Goal: Information Seeking & Learning: Learn about a topic

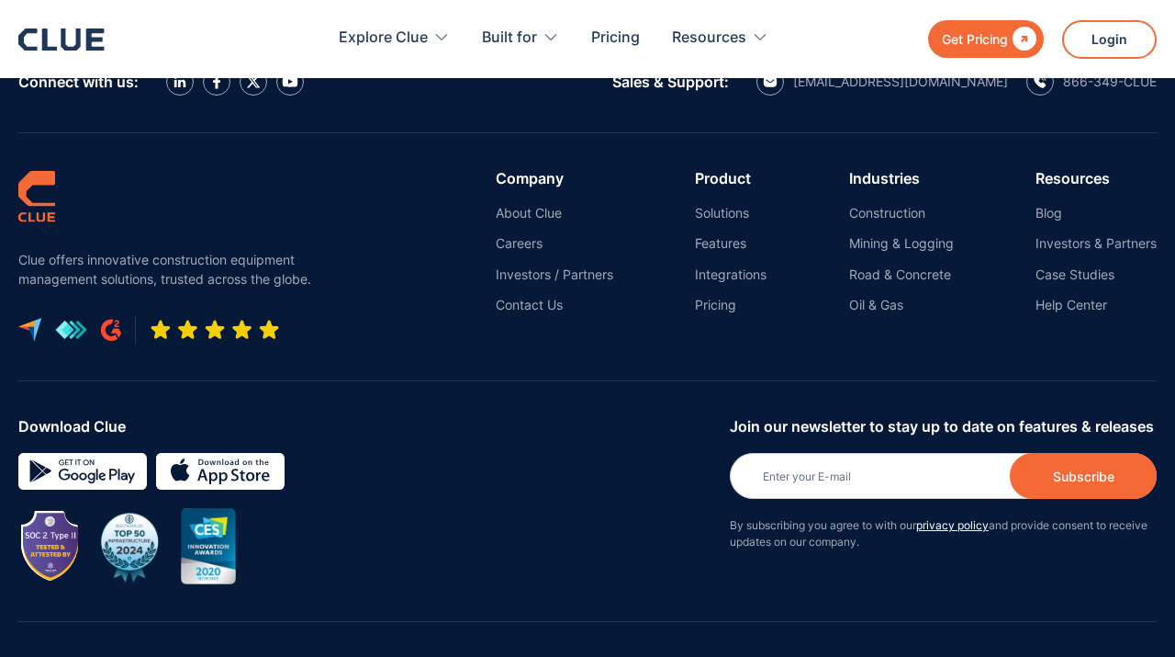
scroll to position [8535, 0]
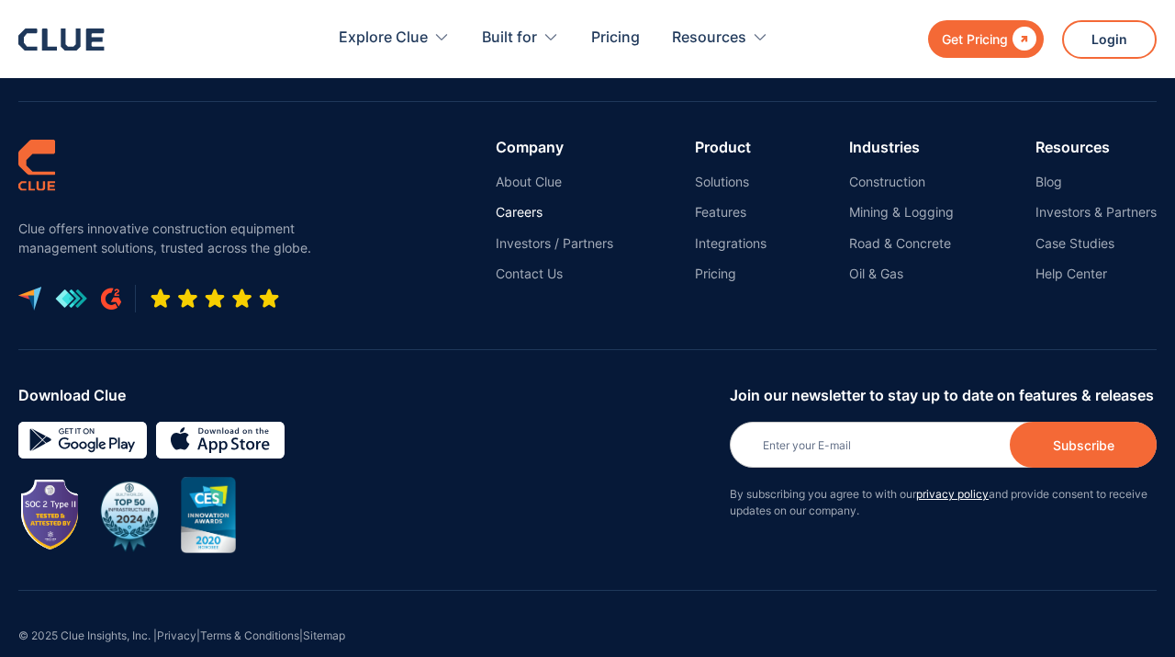
click at [520, 204] on link "Careers" at bounding box center [555, 212] width 118 height 17
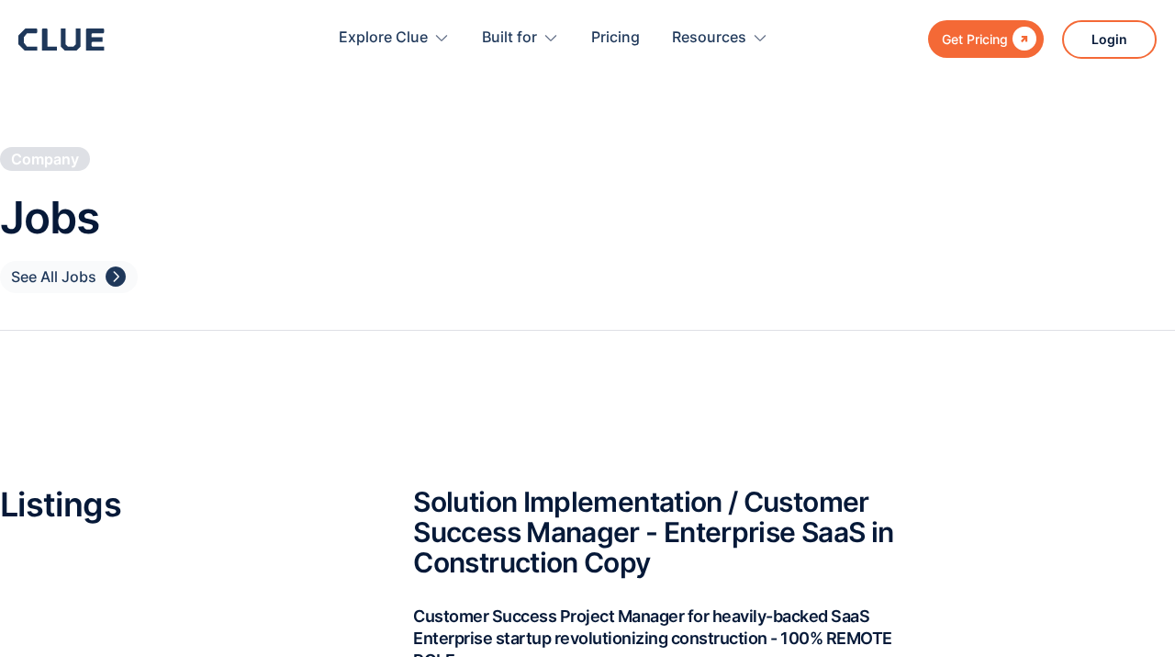
click at [117, 278] on div "" at bounding box center [116, 276] width 20 height 23
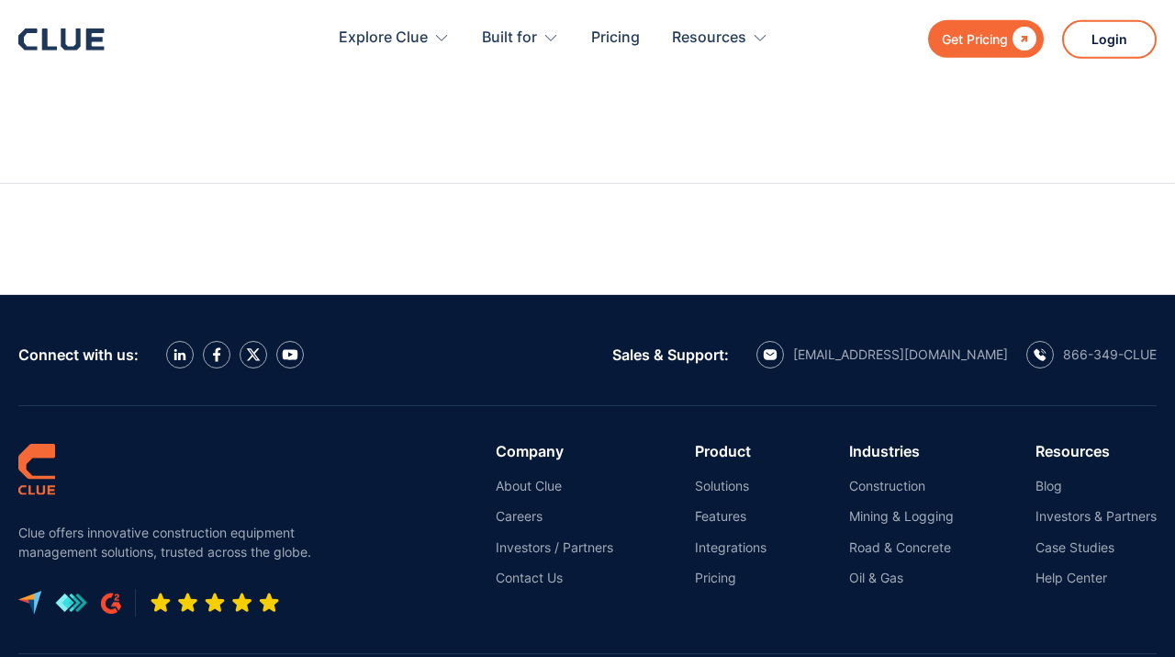
scroll to position [8129, 0]
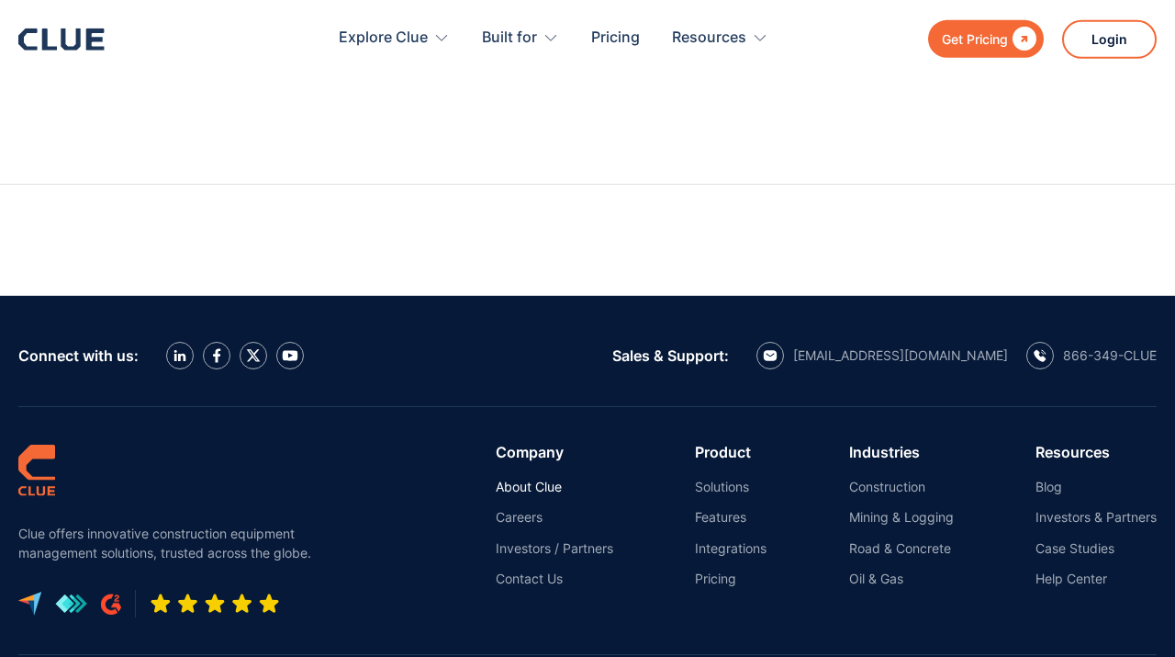
click at [524, 478] on link "About Clue" at bounding box center [555, 486] width 118 height 17
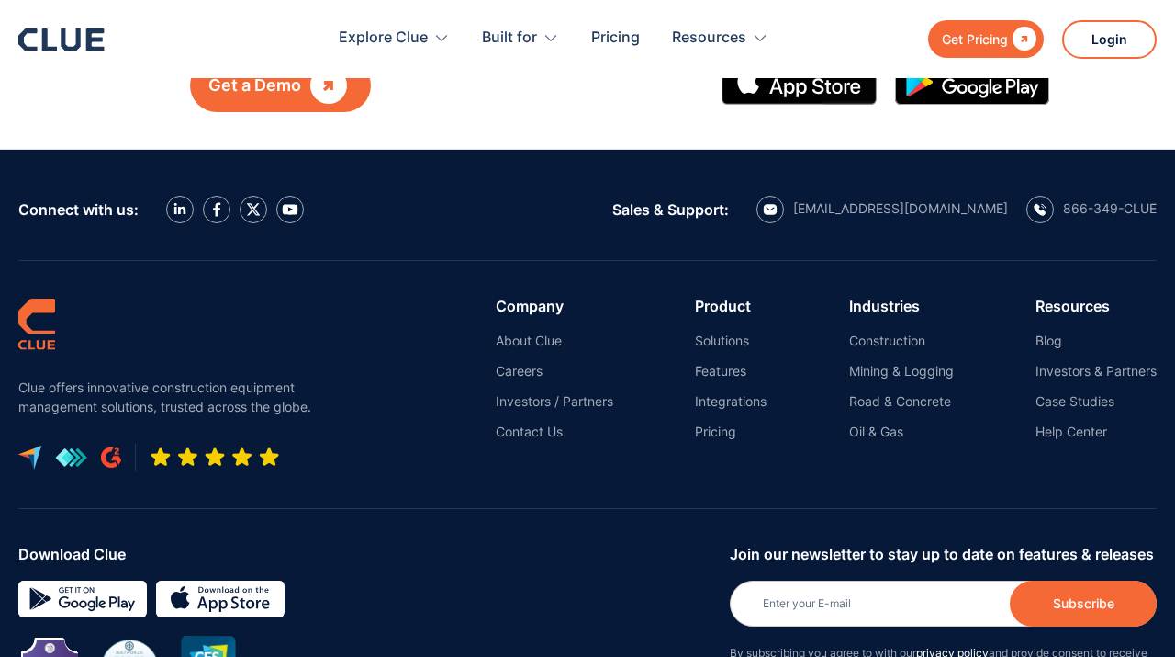
scroll to position [2223, 0]
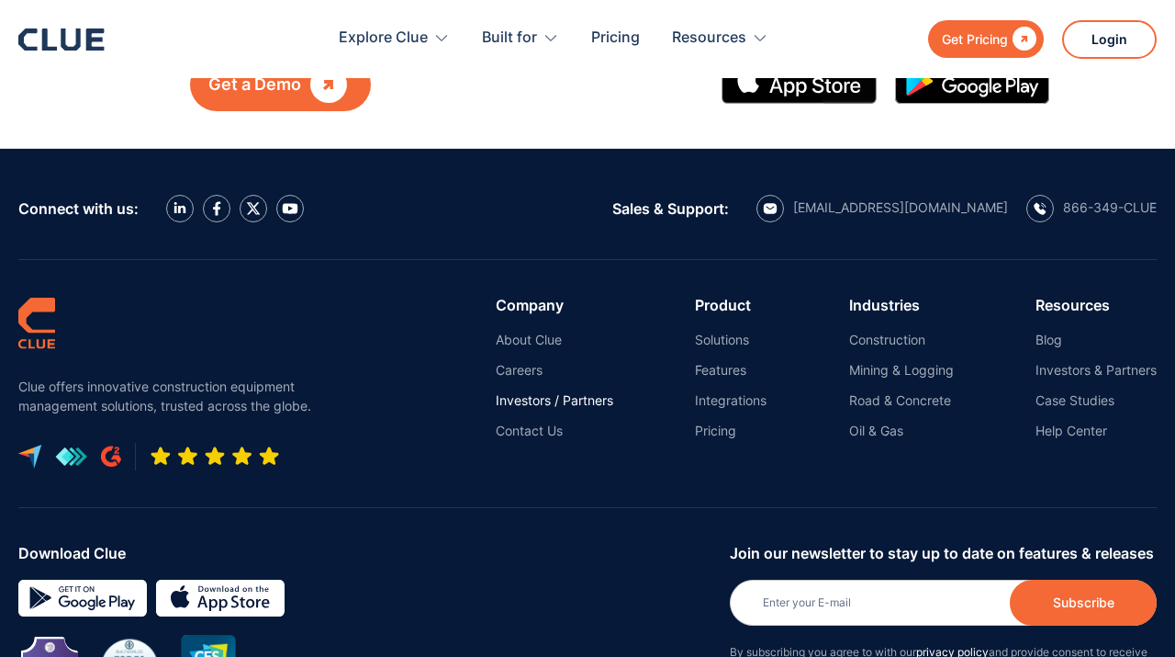
click at [539, 392] on link "Investors / Partners" at bounding box center [555, 400] width 118 height 17
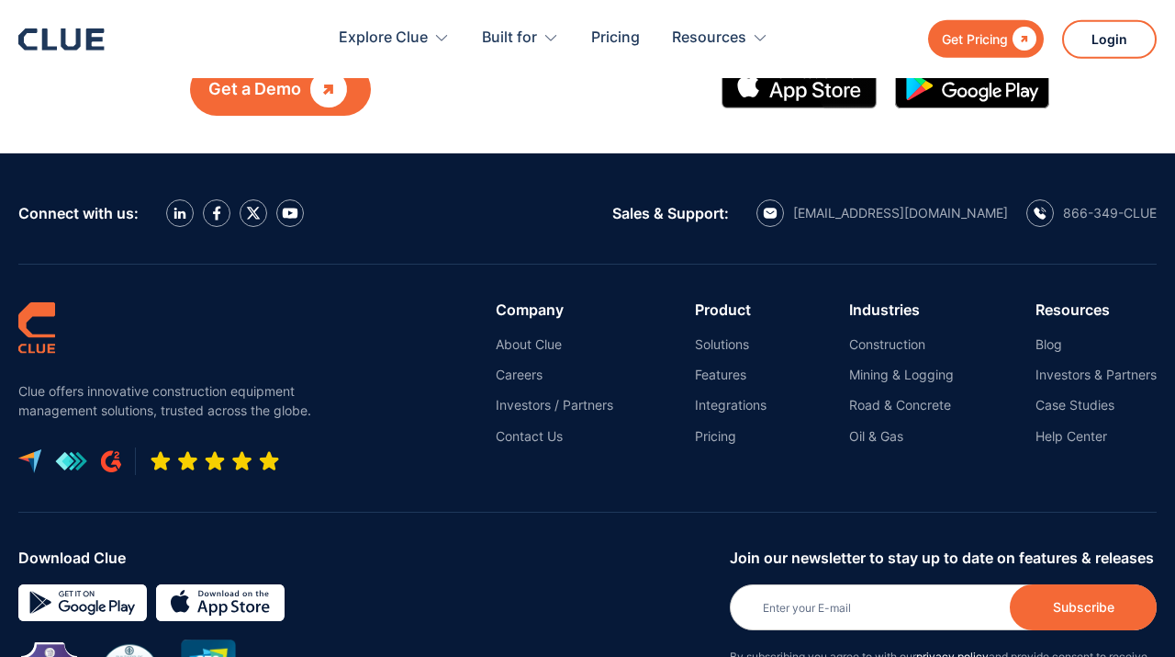
scroll to position [4107, 0]
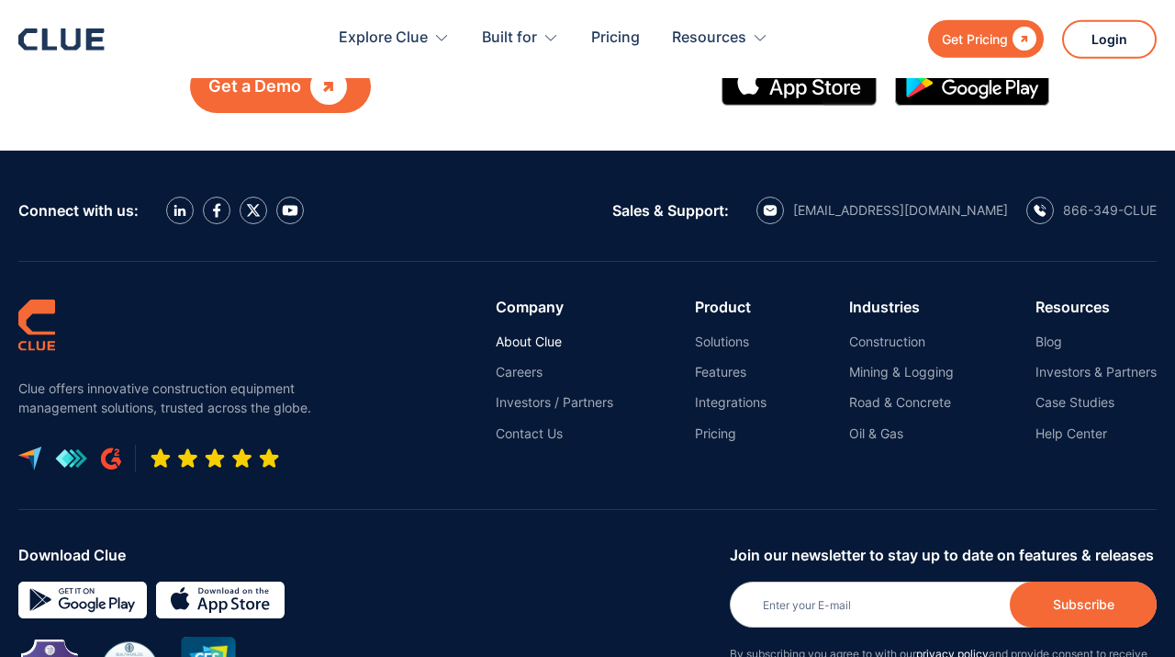
click at [530, 337] on link "About Clue" at bounding box center [555, 341] width 118 height 17
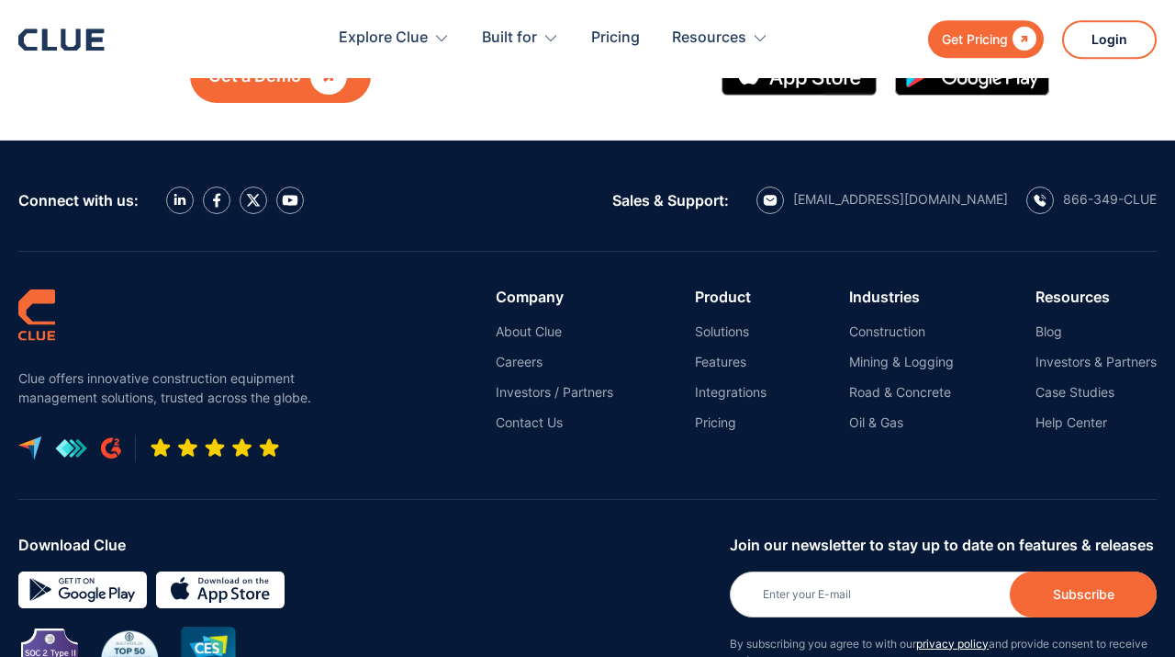
scroll to position [2203, 0]
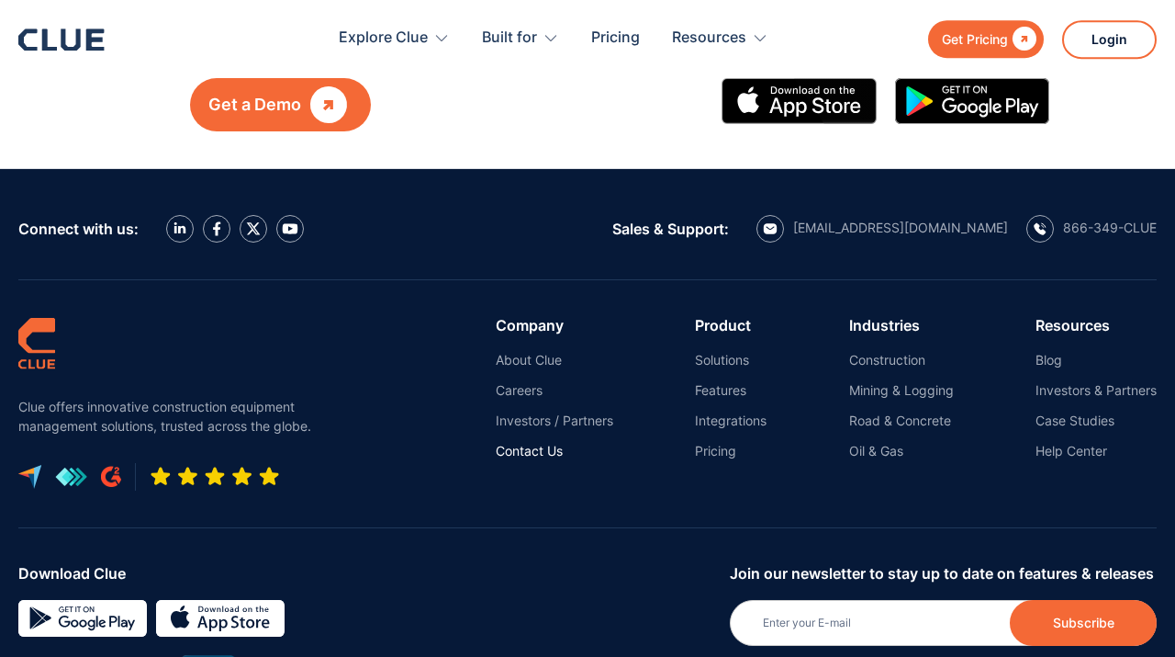
click at [534, 443] on link "Contact Us" at bounding box center [555, 451] width 118 height 17
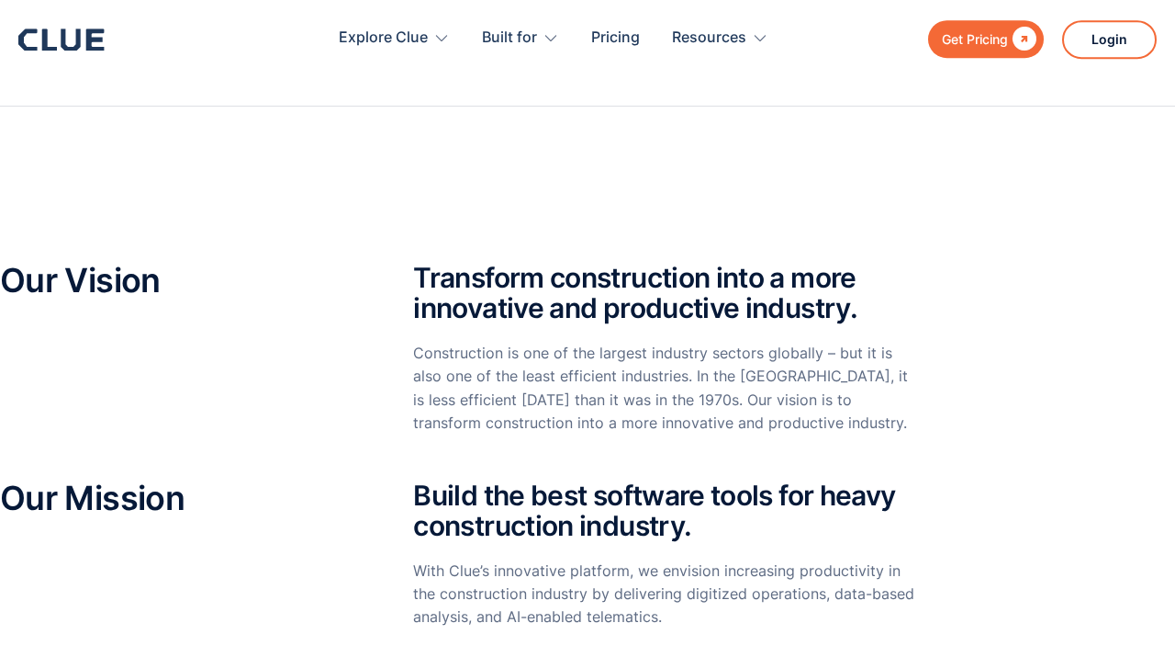
scroll to position [0, 0]
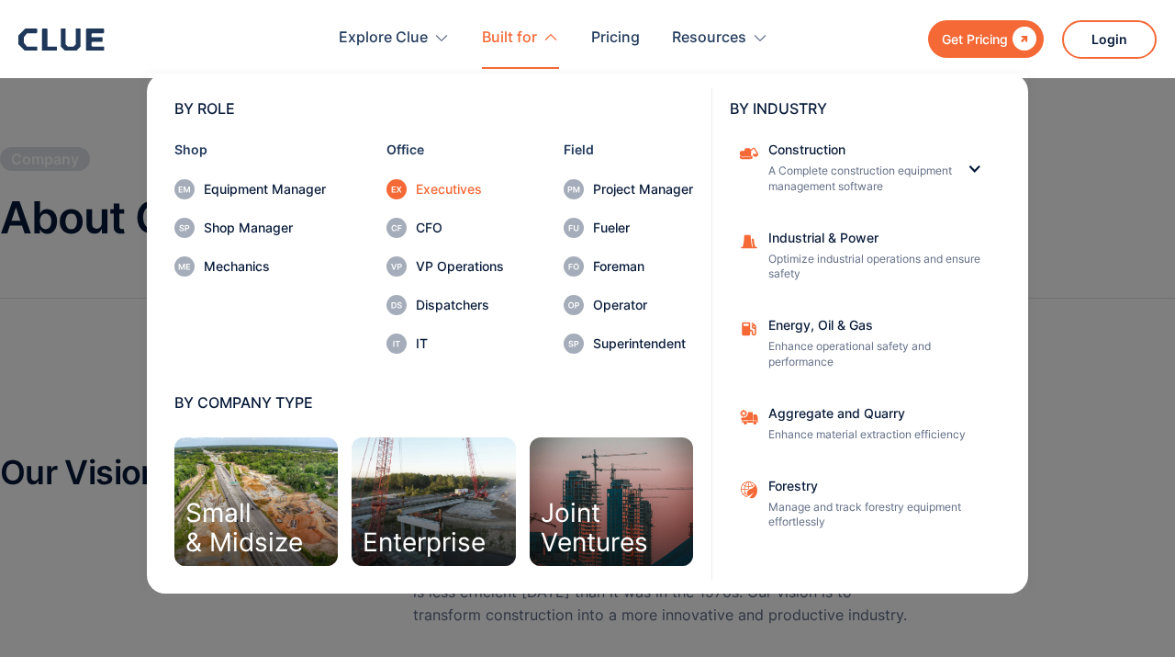
click at [450, 190] on div "Executives" at bounding box center [460, 189] width 88 height 13
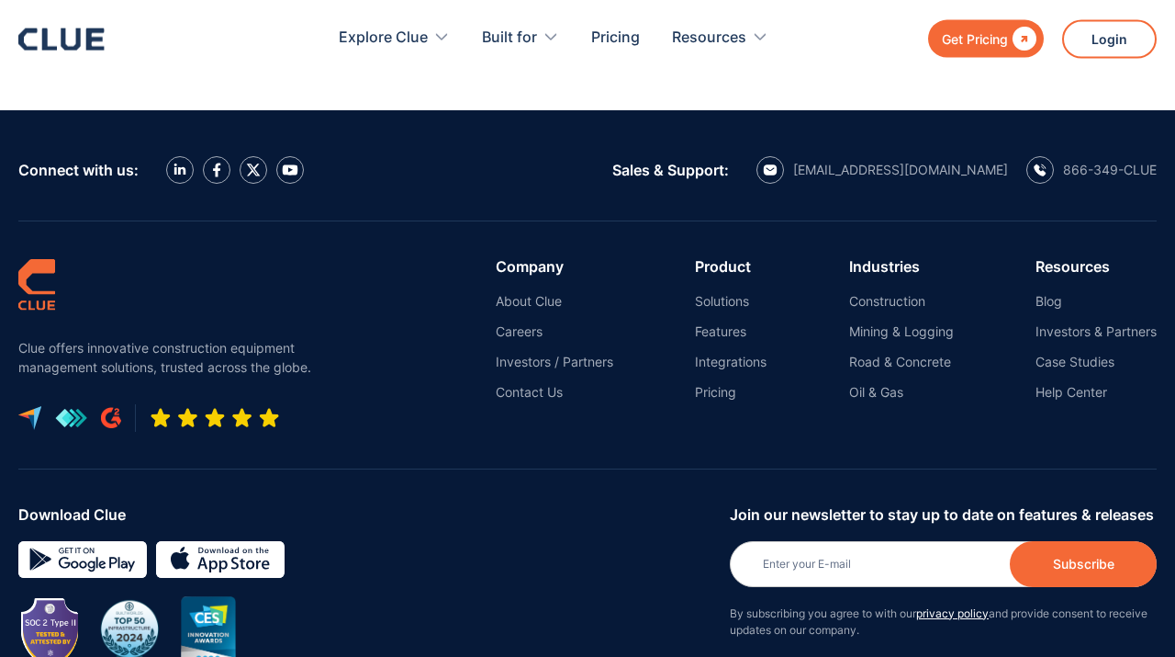
scroll to position [2208, 0]
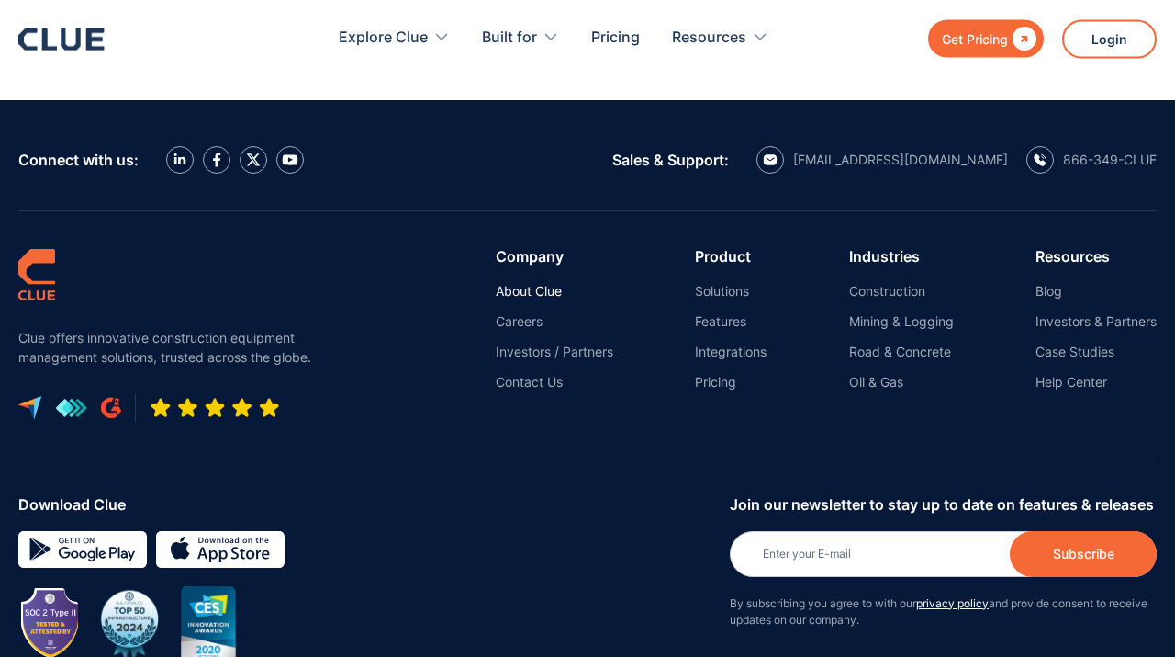
click at [538, 287] on link "About Clue" at bounding box center [555, 291] width 118 height 17
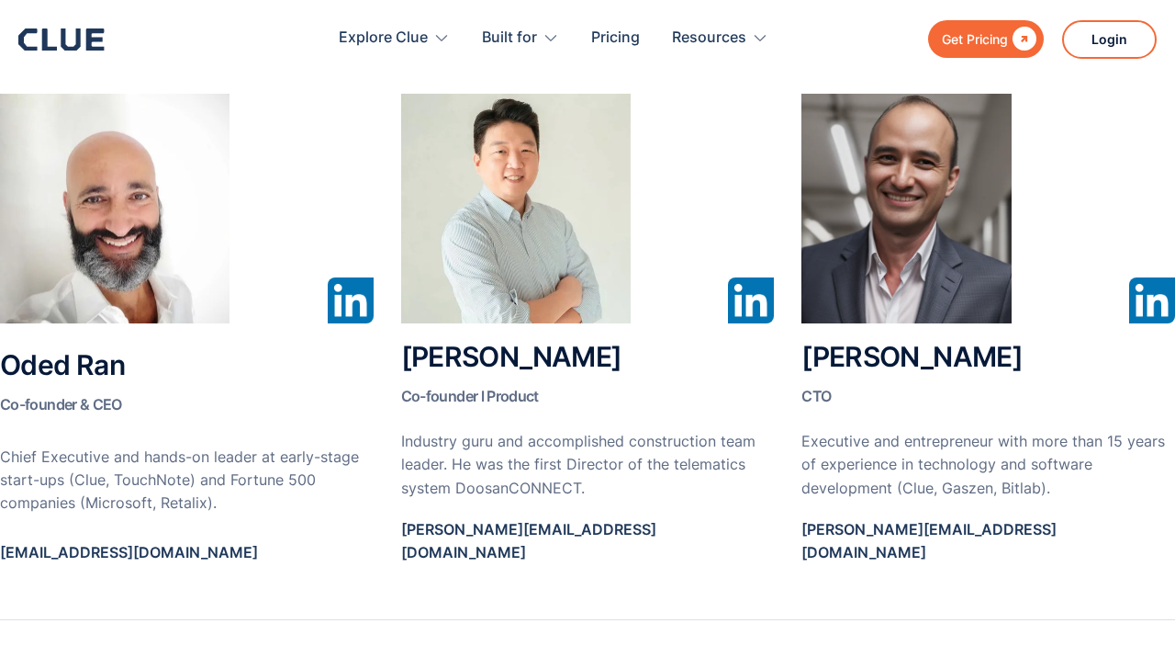
scroll to position [1010, 0]
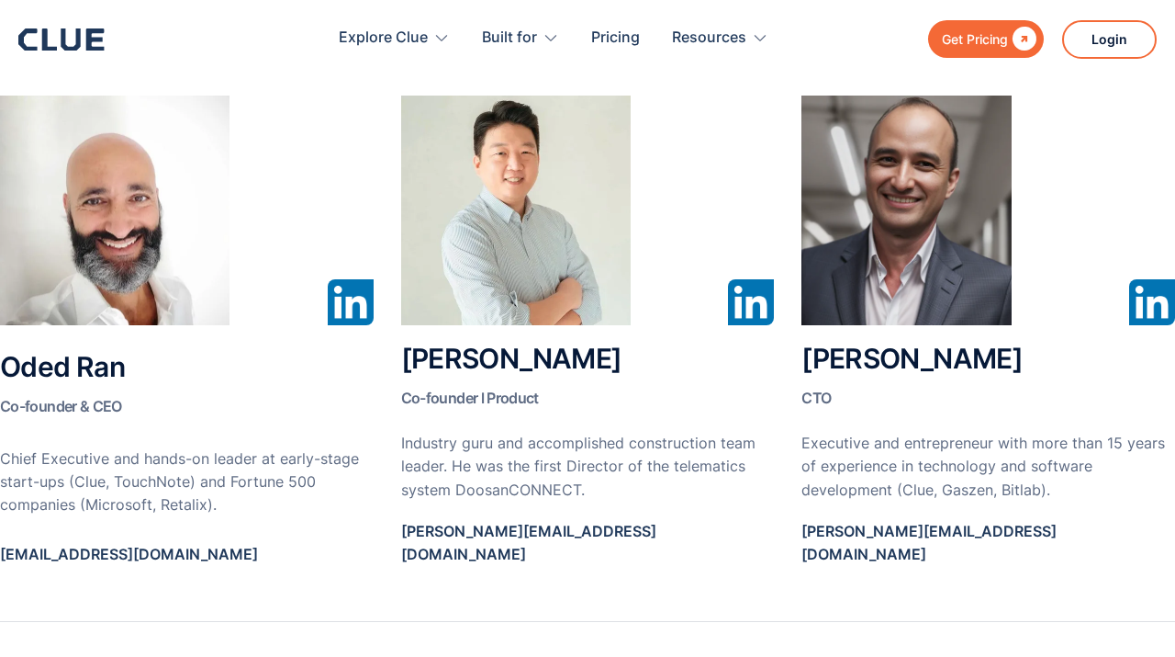
click at [749, 303] on img at bounding box center [751, 302] width 46 height 46
click at [745, 309] on img at bounding box center [751, 302] width 46 height 46
click at [555, 367] on h2 "[PERSON_NAME] Co-founder l Product" at bounding box center [588, 378] width 374 height 70
click at [595, 245] on img at bounding box center [516, 211] width 230 height 230
click at [750, 309] on img at bounding box center [751, 302] width 46 height 46
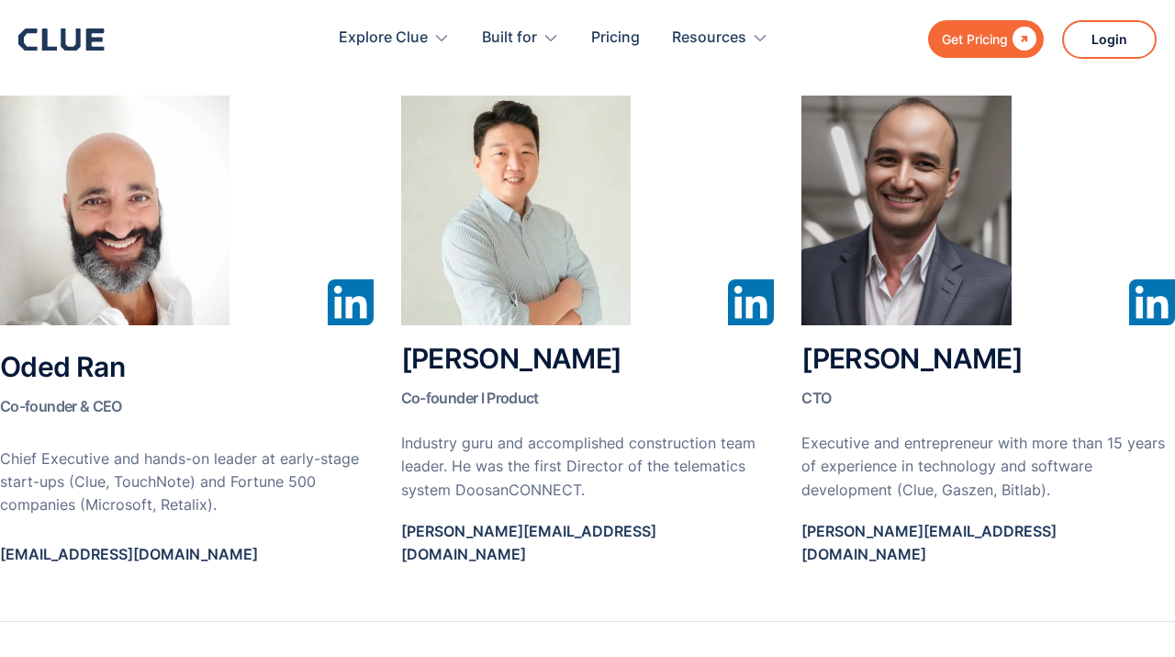
click at [1136, 309] on img at bounding box center [1152, 302] width 46 height 46
click at [752, 306] on img at bounding box center [751, 302] width 46 height 46
click at [569, 235] on img at bounding box center [516, 211] width 230 height 230
click at [349, 299] on img at bounding box center [351, 302] width 46 height 46
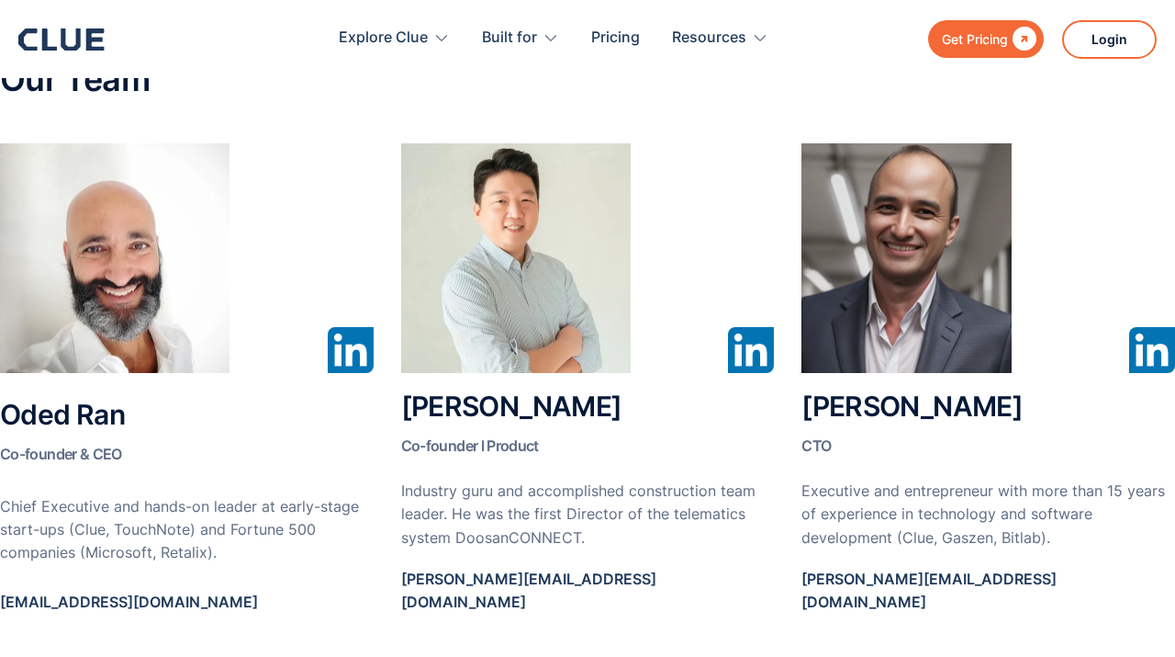
scroll to position [961, 0]
click at [223, 326] on img at bounding box center [115, 259] width 230 height 230
click at [516, 342] on img at bounding box center [516, 259] width 230 height 230
click at [485, 409] on h2 "Jayden Chang Co-founder l Product" at bounding box center [588, 427] width 374 height 70
click at [521, 298] on img at bounding box center [516, 259] width 230 height 230
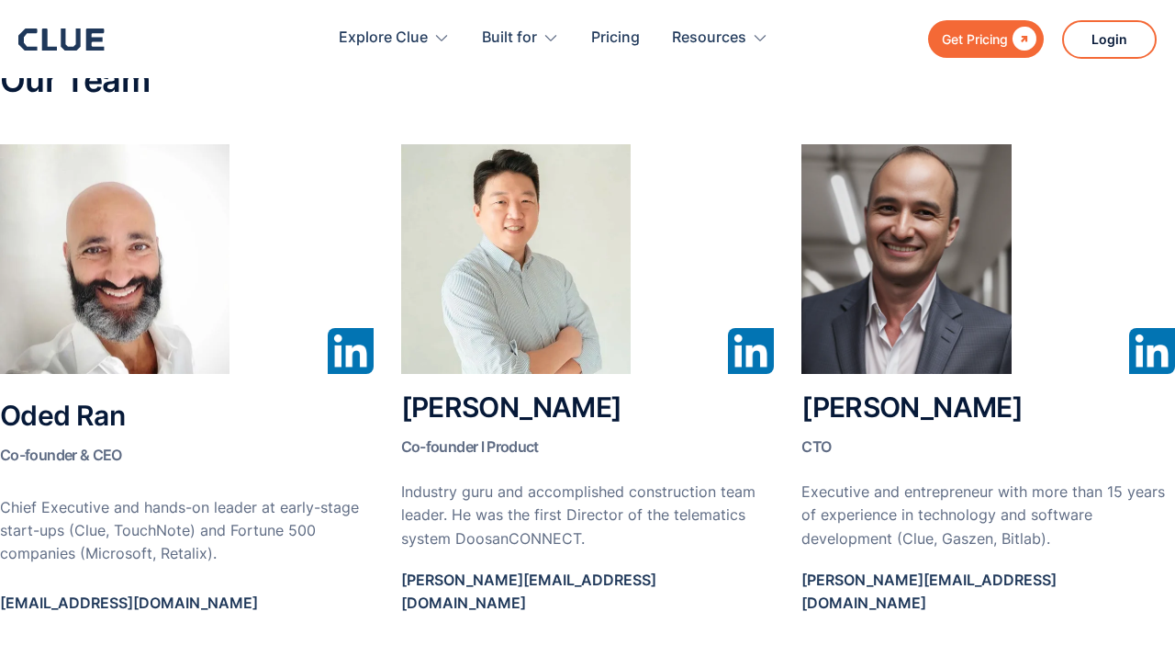
click at [521, 298] on img at bounding box center [516, 259] width 230 height 230
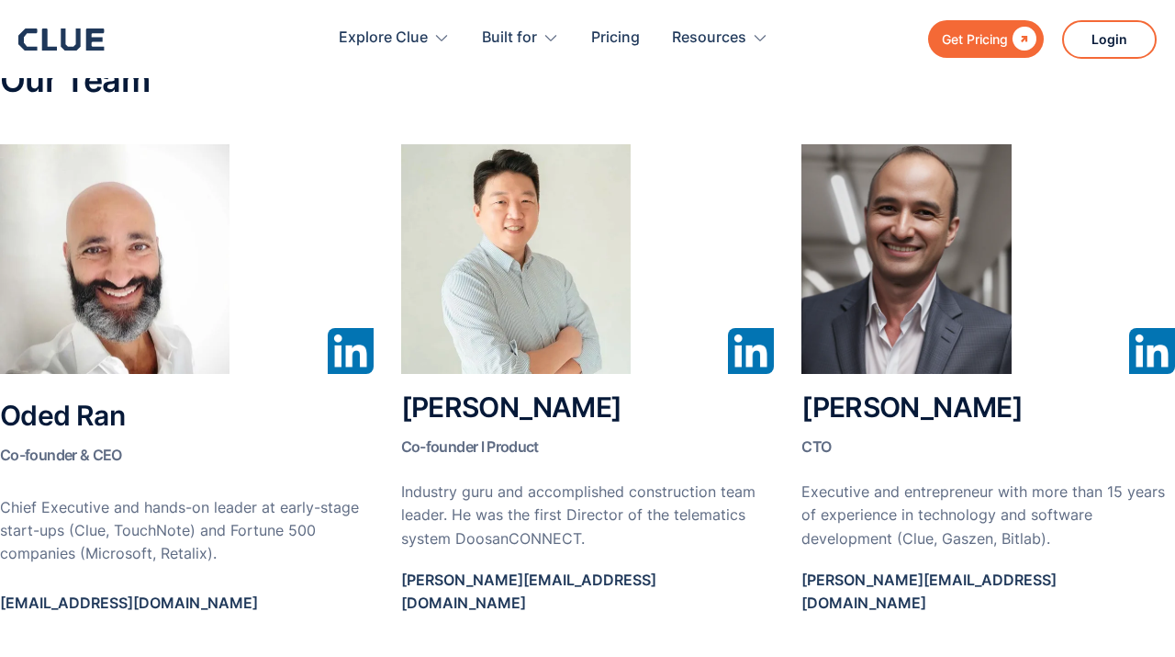
click at [521, 298] on img at bounding box center [516, 259] width 230 height 230
click at [521, 294] on img at bounding box center [516, 259] width 230 height 230
click at [522, 294] on img at bounding box center [516, 259] width 230 height 230
drag, startPoint x: 522, startPoint y: 294, endPoint x: 522, endPoint y: 309, distance: 15.6
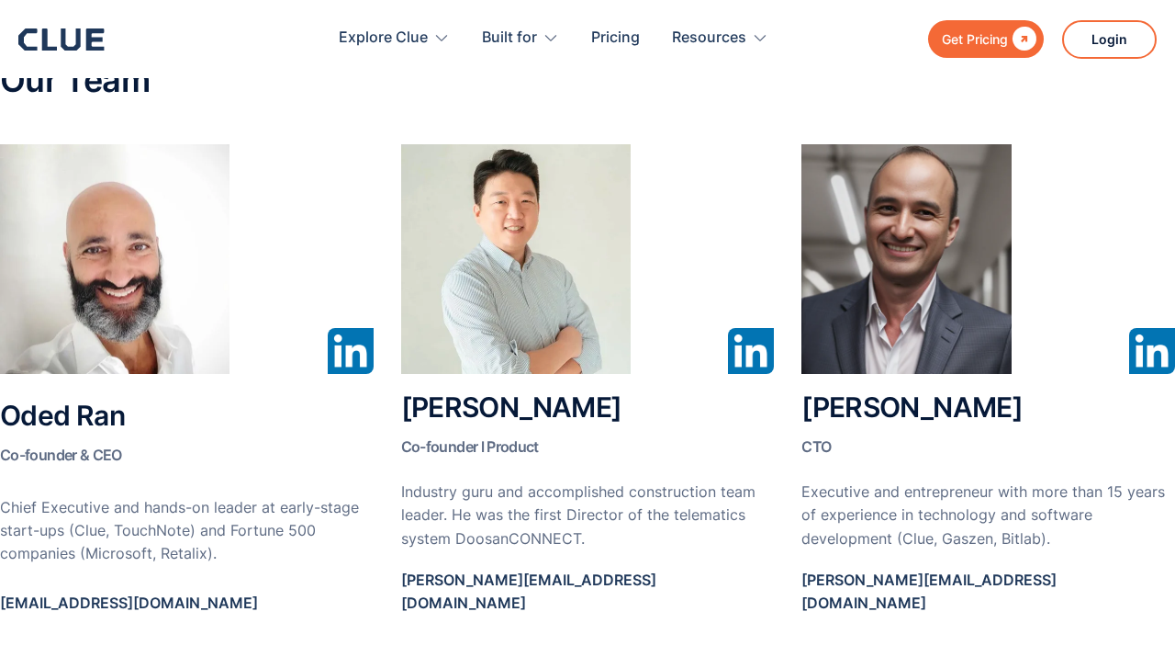
click at [522, 303] on img at bounding box center [516, 259] width 230 height 230
click at [522, 309] on img at bounding box center [516, 259] width 230 height 230
click at [522, 318] on img at bounding box center [516, 259] width 230 height 230
click at [730, 347] on img at bounding box center [751, 351] width 46 height 46
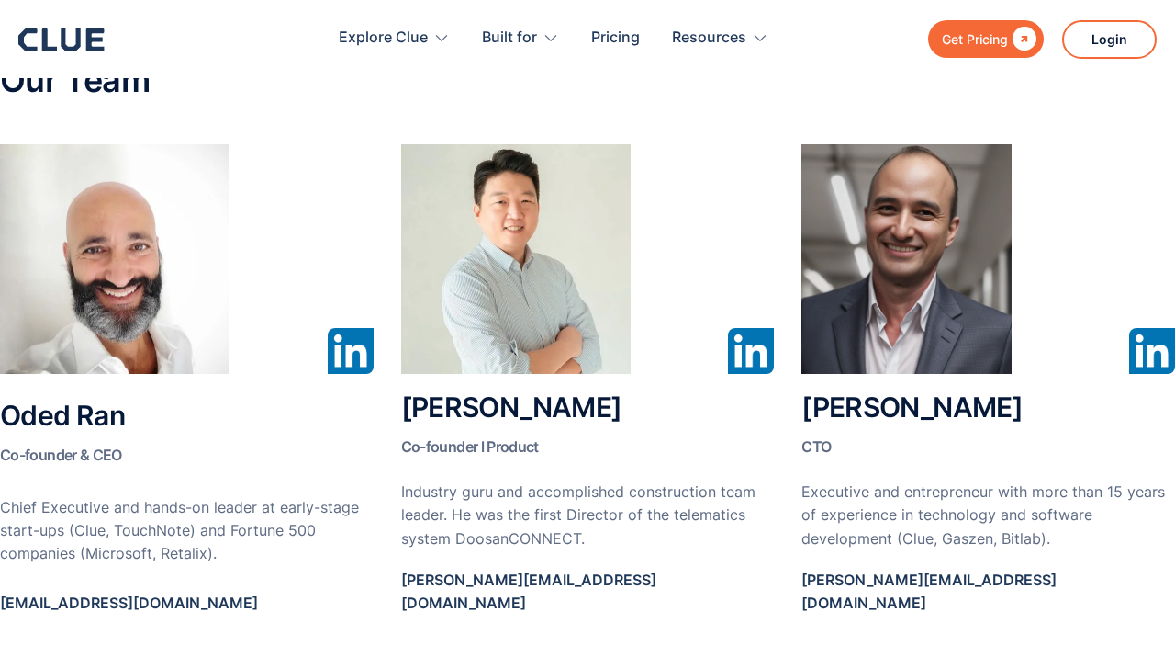
click at [730, 347] on img at bounding box center [751, 351] width 46 height 46
drag, startPoint x: 730, startPoint y: 347, endPoint x: 730, endPoint y: 369, distance: 22.0
click at [730, 362] on img at bounding box center [751, 351] width 46 height 46
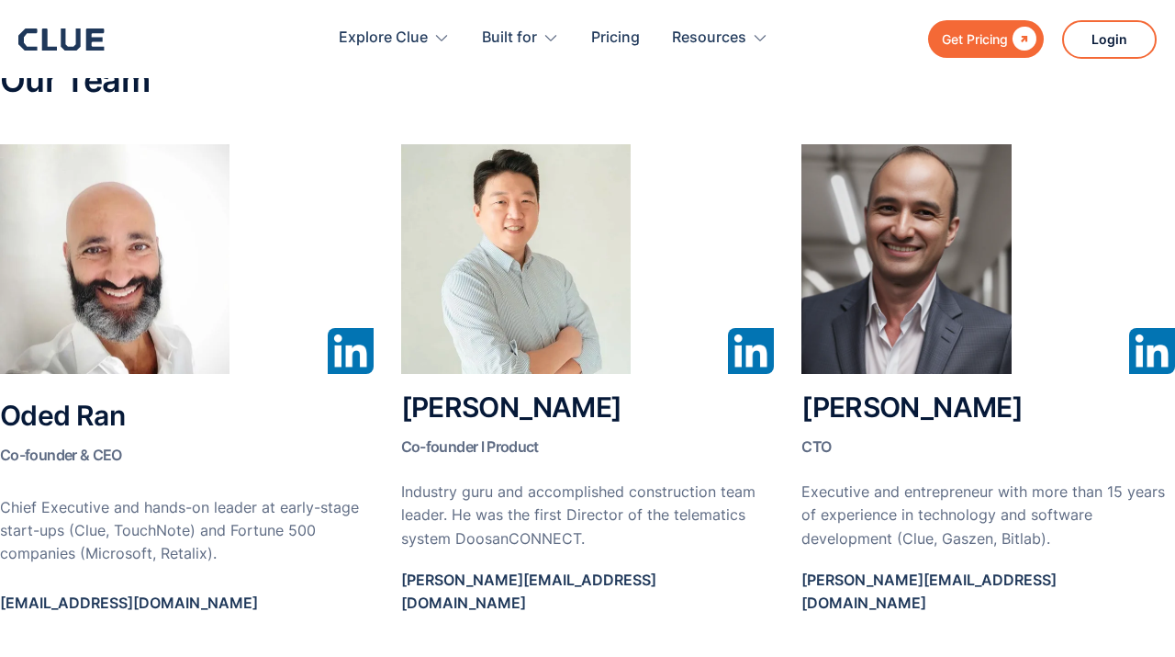
click at [730, 369] on img at bounding box center [751, 351] width 46 height 46
drag, startPoint x: 730, startPoint y: 369, endPoint x: 736, endPoint y: 379, distance: 12.0
click at [736, 379] on div "Jayden Chang Co-founder l Product Industry guru and accomplished construction t…" at bounding box center [588, 388] width 374 height 489
click at [1156, 345] on img at bounding box center [1152, 351] width 46 height 46
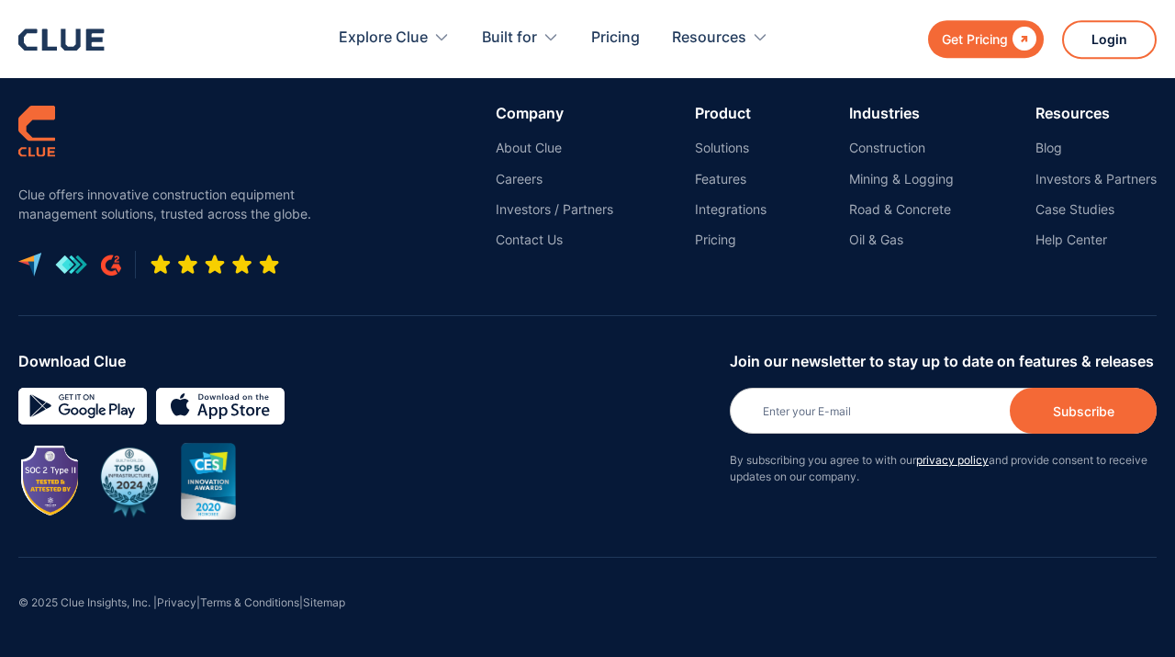
scroll to position [6786, 0]
